Goal: Navigation & Orientation: Find specific page/section

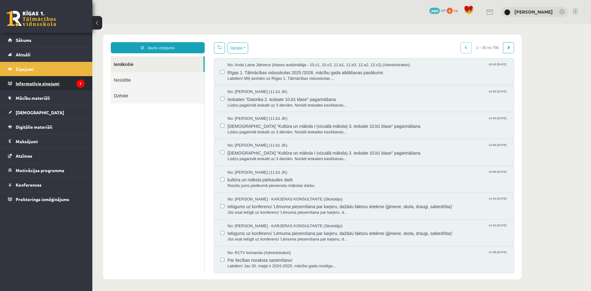
click at [70, 83] on legend "Informatīvie ziņojumi 1" at bounding box center [50, 83] width 69 height 14
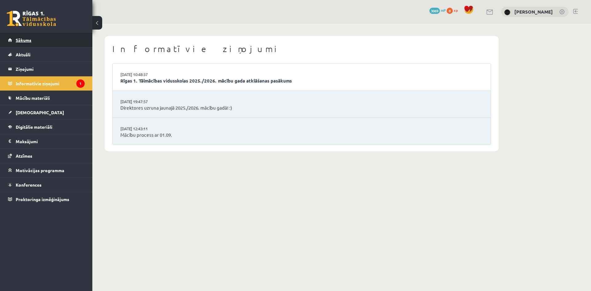
click at [55, 41] on link "Sākums" at bounding box center [46, 40] width 77 height 14
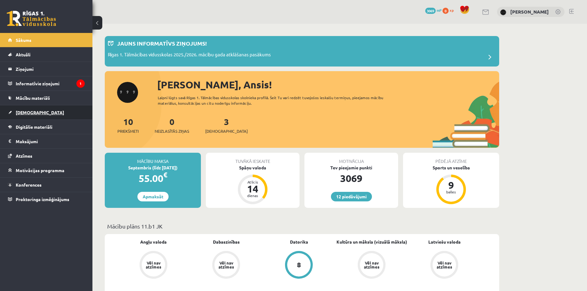
click at [63, 111] on link "[DEMOGRAPHIC_DATA]" at bounding box center [46, 112] width 77 height 14
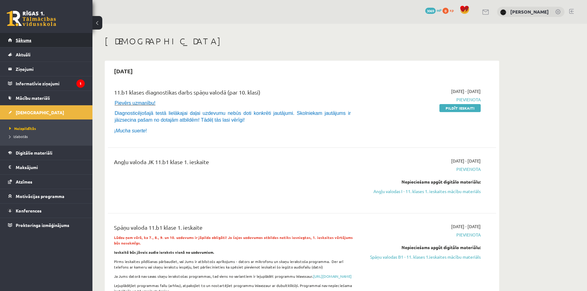
click at [76, 46] on link "Sākums" at bounding box center [46, 40] width 77 height 14
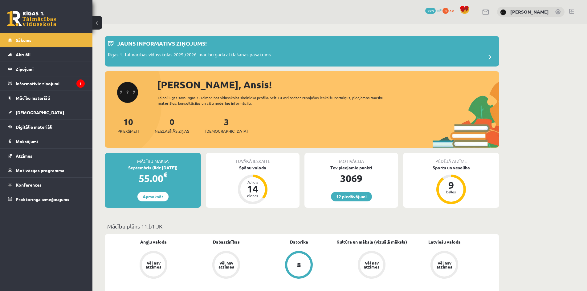
click at [119, 269] on link "Vēl nav atzīmes" at bounding box center [153, 265] width 73 height 29
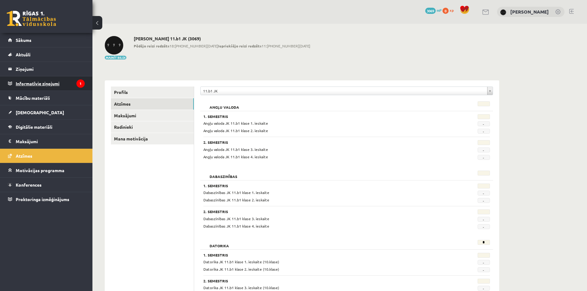
click at [82, 79] on legend "Informatīvie ziņojumi 1" at bounding box center [50, 83] width 69 height 14
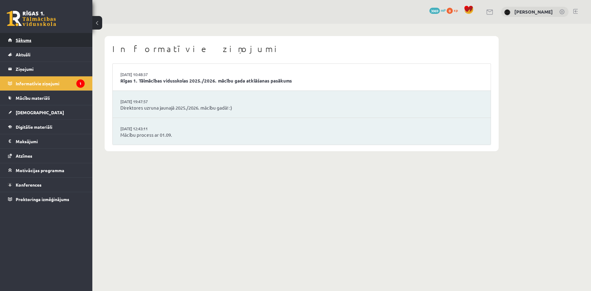
click at [60, 43] on link "Sākums" at bounding box center [46, 40] width 77 height 14
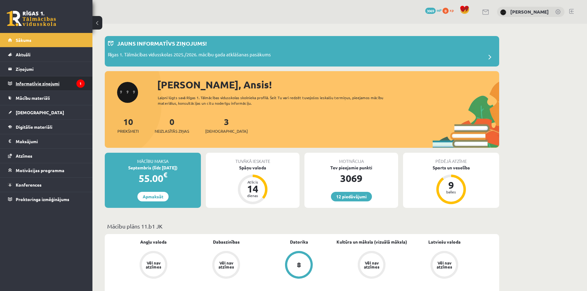
click at [29, 86] on legend "Informatīvie ziņojumi 1" at bounding box center [50, 83] width 69 height 14
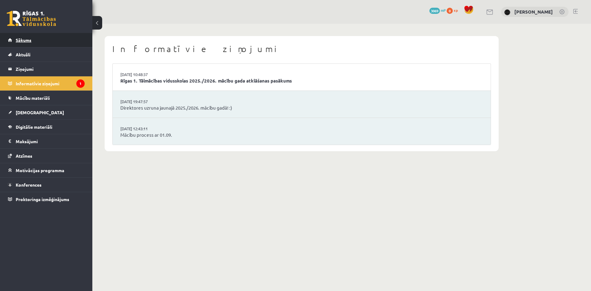
click at [67, 42] on link "Sākums" at bounding box center [46, 40] width 77 height 14
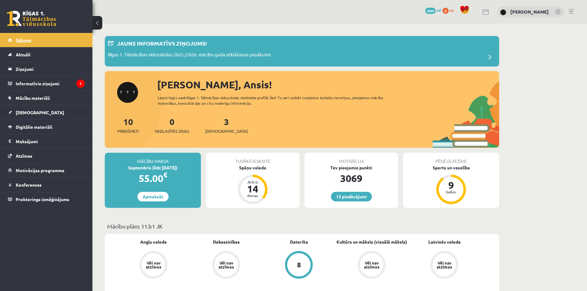
click at [57, 45] on link "Sākums" at bounding box center [46, 40] width 77 height 14
